Goal: Task Accomplishment & Management: Manage account settings

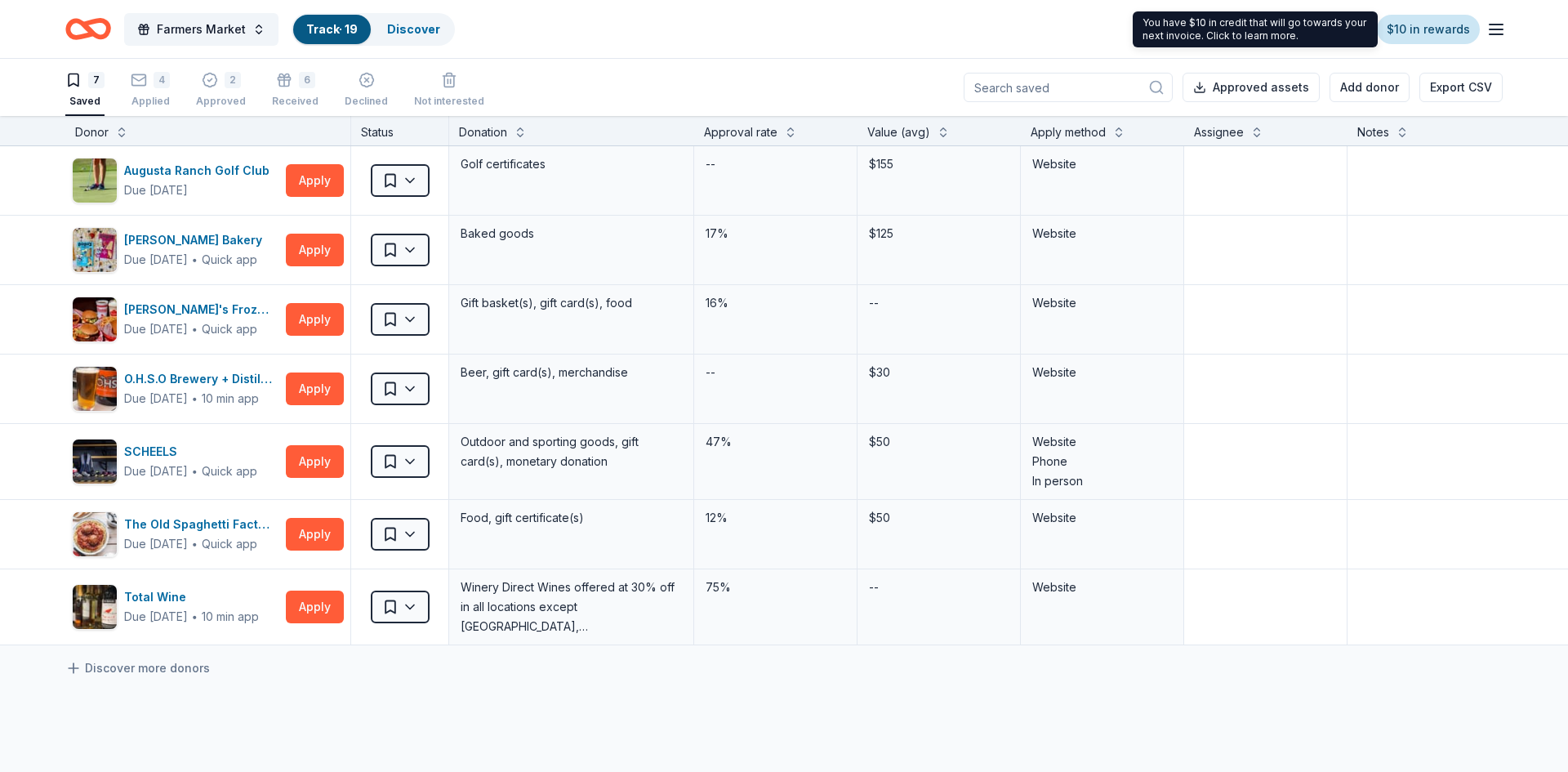
click at [1406, 32] on link "$10 in rewards" at bounding box center [1429, 29] width 103 height 29
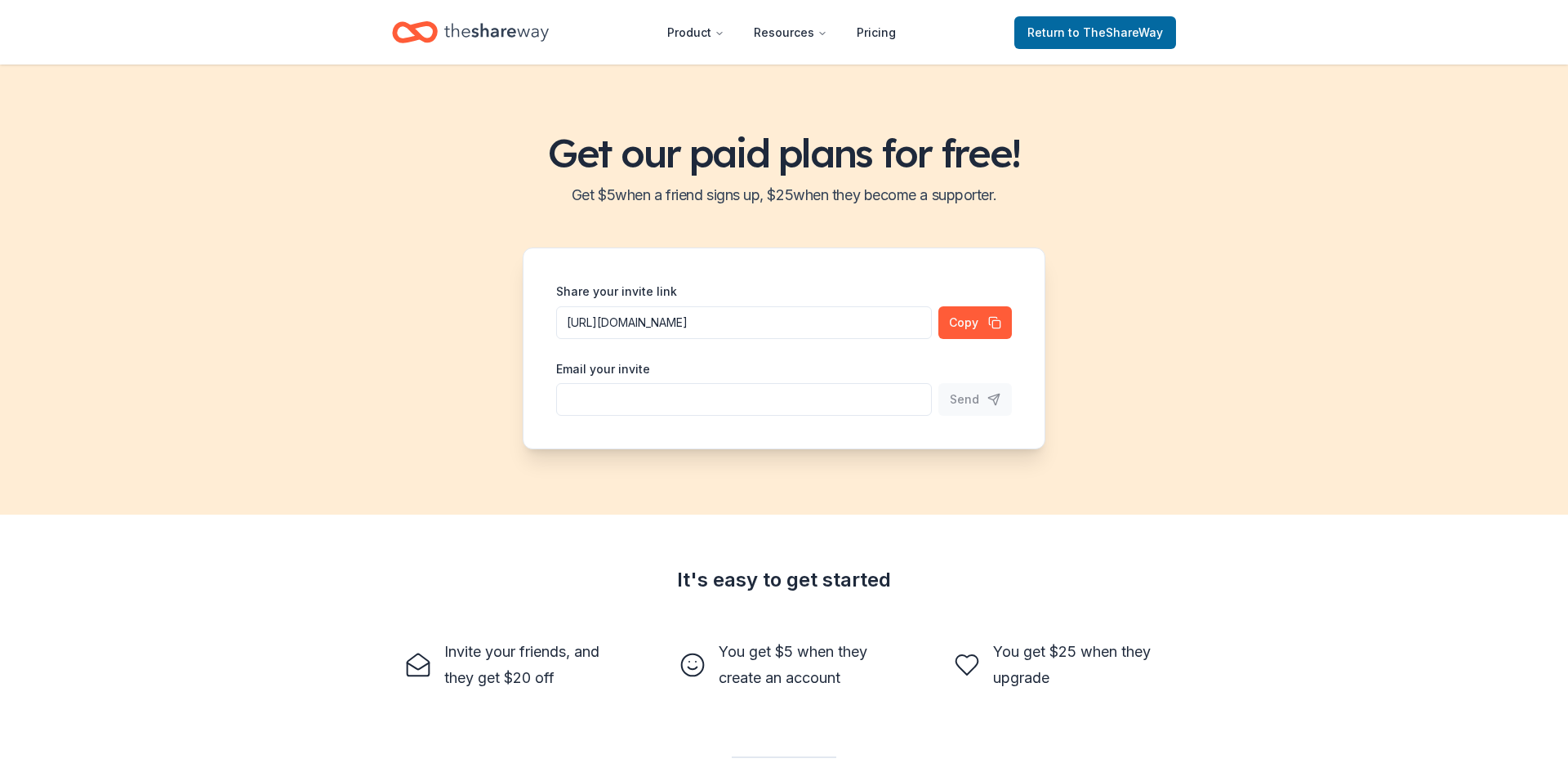
click at [694, 233] on div "Get our paid plans for free! Get $ 5 when a friend signs up, $ 25 when they bec…" at bounding box center [784, 289] width 1568 height 450
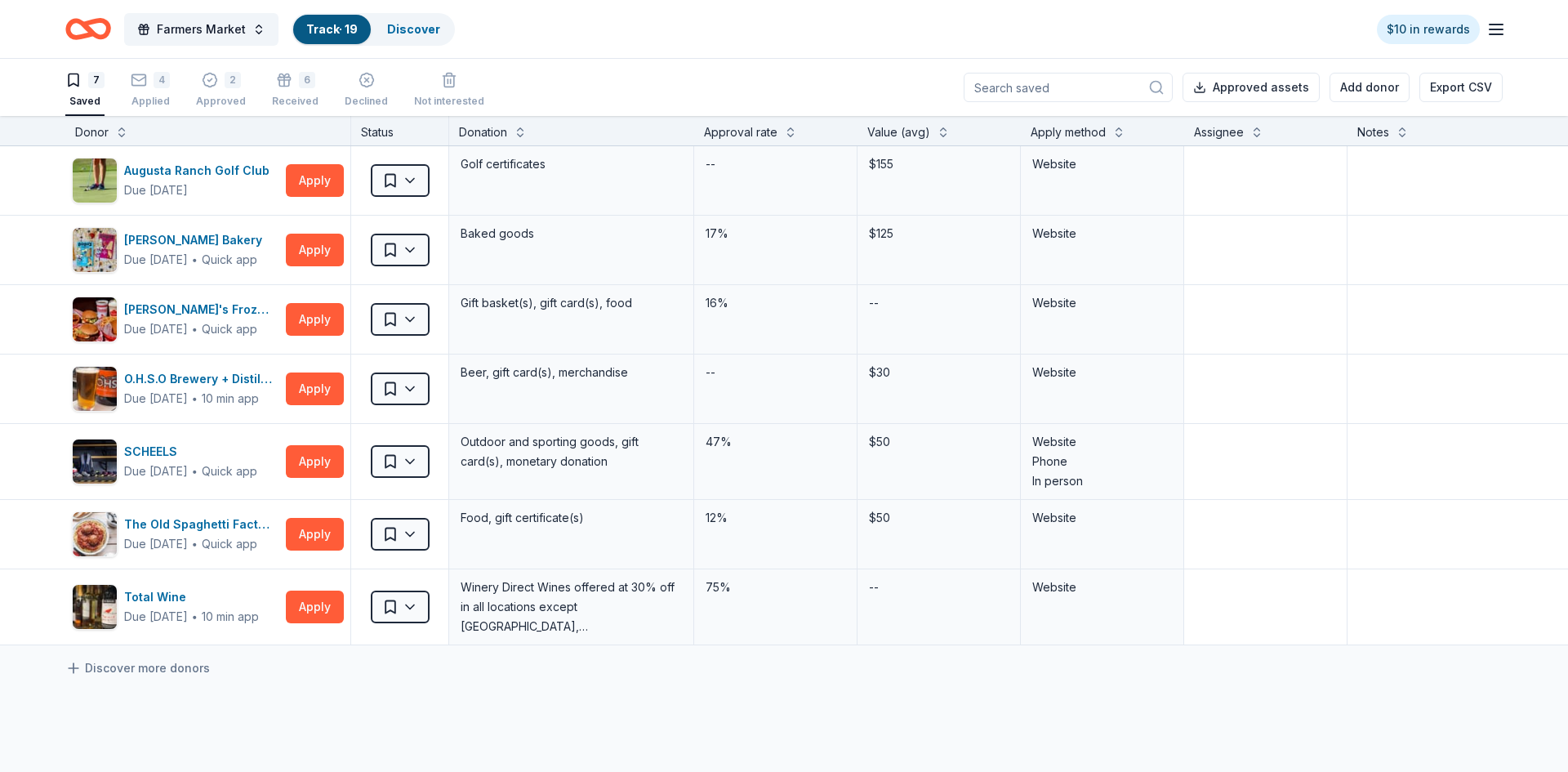
click at [1494, 30] on icon "button" at bounding box center [1496, 30] width 20 height 20
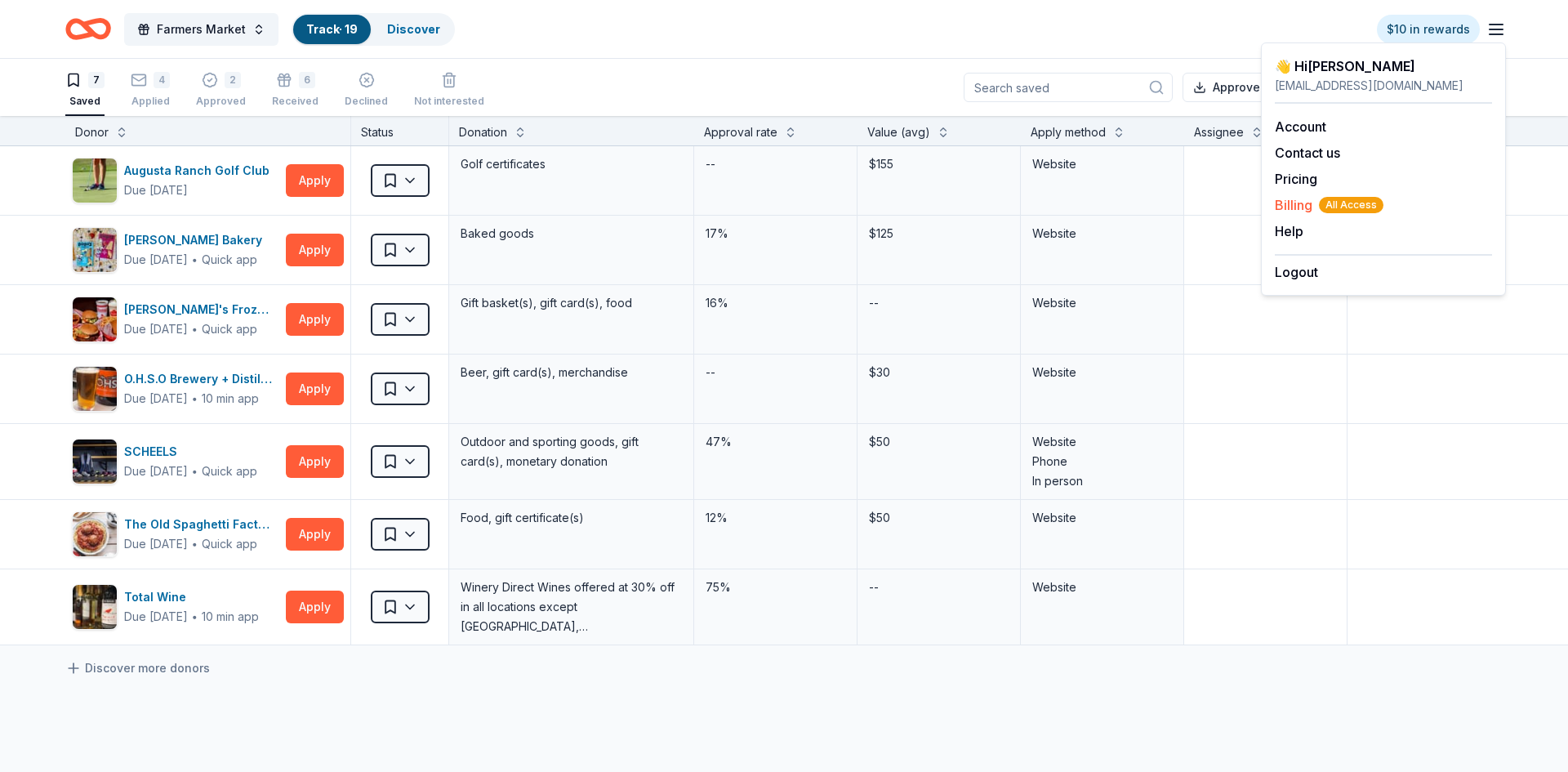
click at [1296, 205] on span "Billing All Access" at bounding box center [1329, 205] width 109 height 20
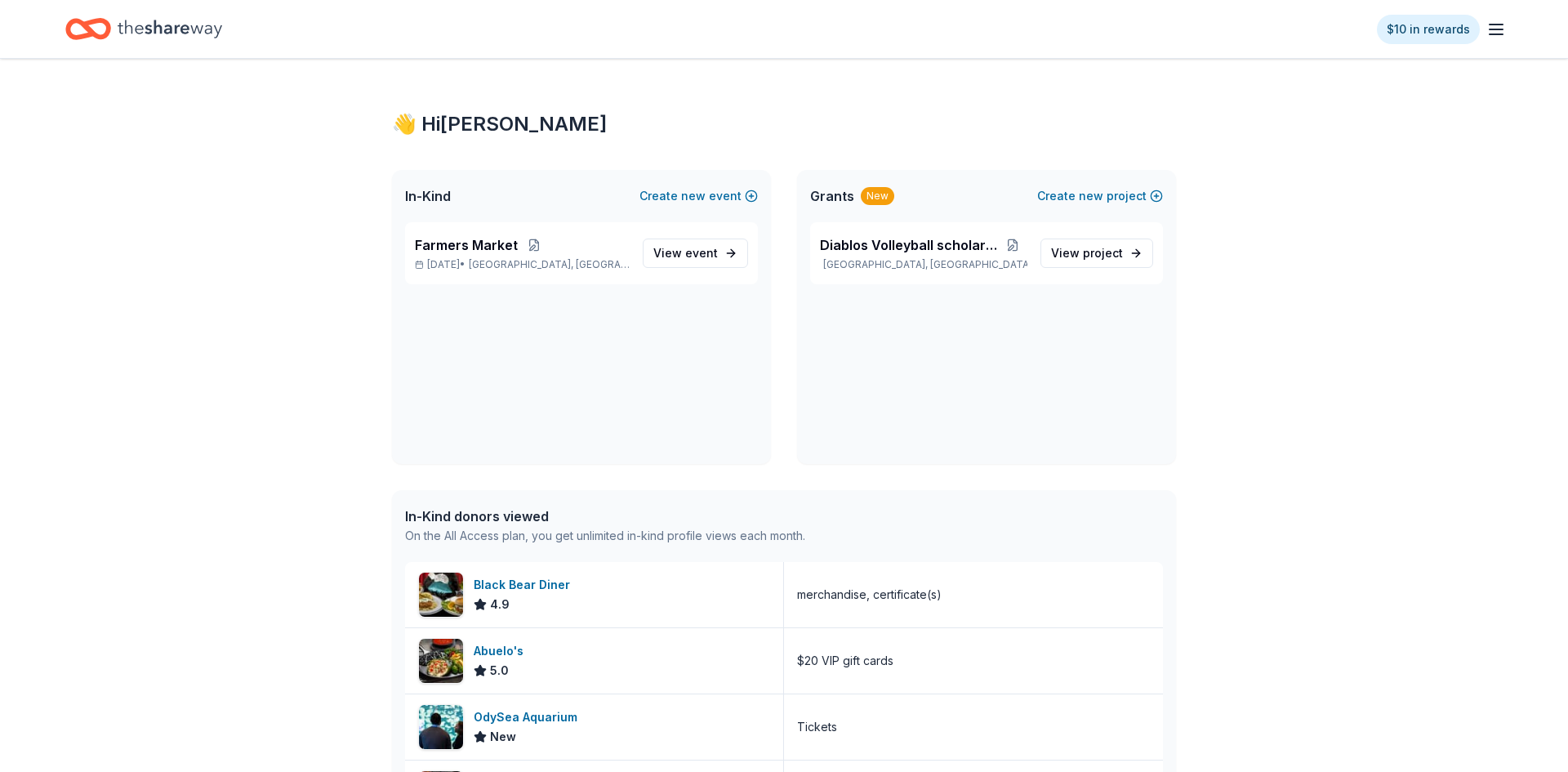
scroll to position [547, 0]
